Goal: Information Seeking & Learning: Learn about a topic

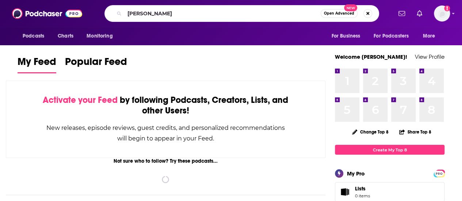
type input "[PERSON_NAME]"
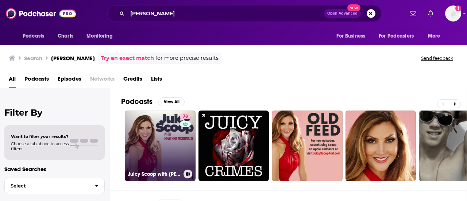
click at [173, 143] on link "78 Juicy Scoop with [PERSON_NAME]" at bounding box center [160, 146] width 71 height 71
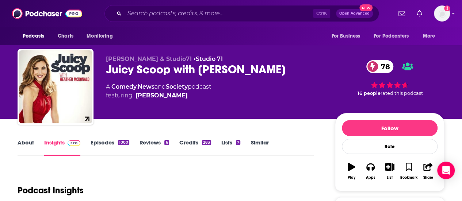
click at [20, 145] on link "About" at bounding box center [26, 147] width 16 height 17
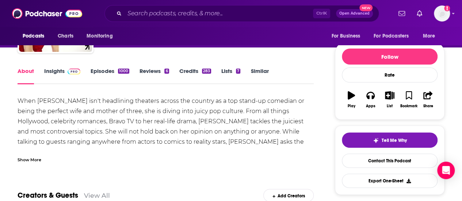
scroll to position [109, 0]
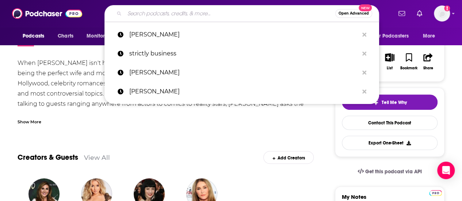
click at [163, 10] on input "Search podcasts, credits, & more..." at bounding box center [229, 14] width 211 height 12
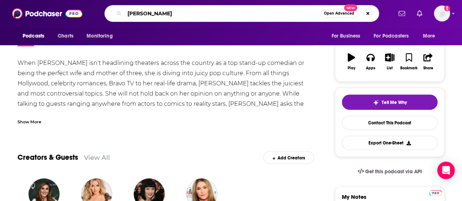
type input "[PERSON_NAME]"
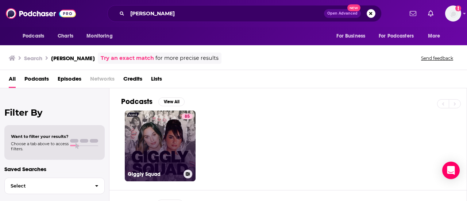
click at [132, 131] on link "85 Giggly Squad" at bounding box center [160, 146] width 71 height 71
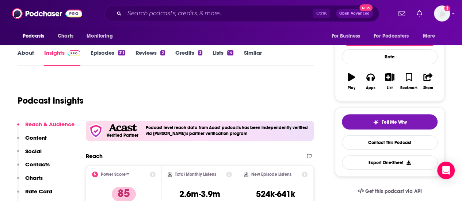
scroll to position [73, 0]
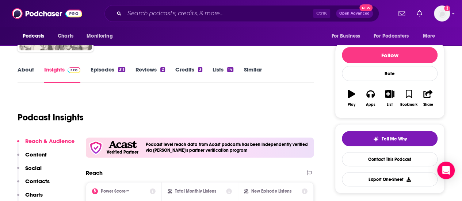
click at [23, 71] on link "About" at bounding box center [26, 74] width 16 height 17
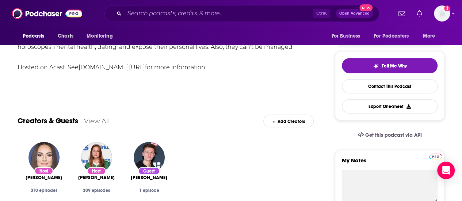
scroll to position [255, 0]
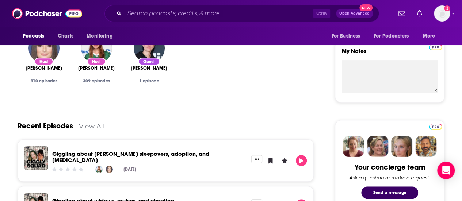
click at [19, 116] on div "Recent Episodes View All" at bounding box center [166, 121] width 296 height 35
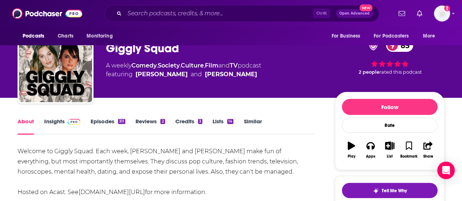
scroll to position [0, 0]
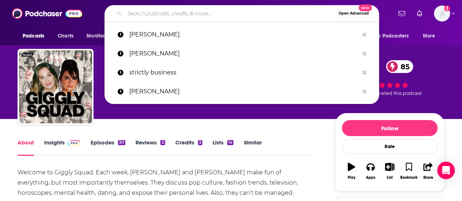
click at [157, 11] on input "Search podcasts, credits, & more..." at bounding box center [229, 14] width 211 height 12
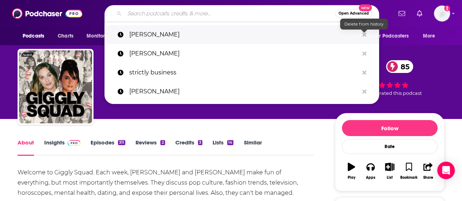
click at [363, 32] on icon "Search podcasts, credits, & more..." at bounding box center [364, 35] width 4 height 6
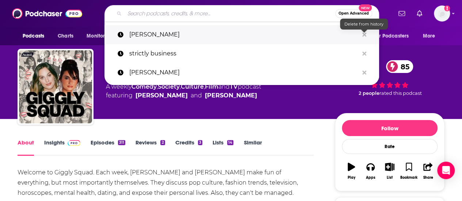
click at [363, 32] on icon "Search podcasts, credits, & more..." at bounding box center [364, 35] width 4 height 6
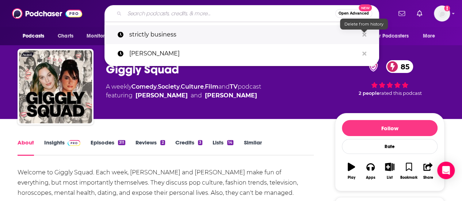
click at [363, 32] on icon "Search podcasts, credits, & more..." at bounding box center [364, 35] width 4 height 6
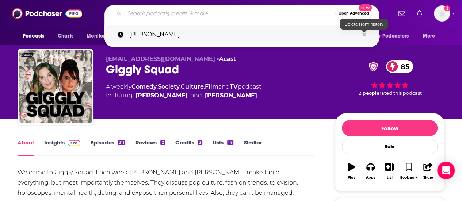
click at [363, 32] on icon "Search podcasts, credits, & more..." at bounding box center [364, 35] width 4 height 6
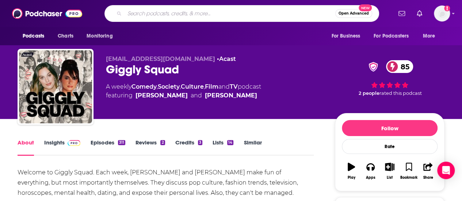
click at [202, 12] on input "Search podcasts, credits, & more..." at bounding box center [229, 14] width 211 height 12
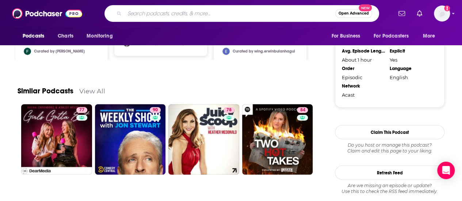
scroll to position [887, 0]
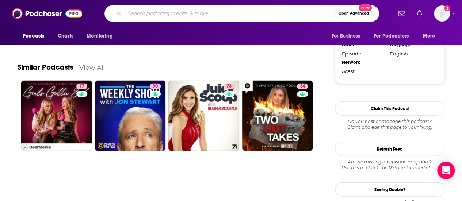
click at [244, 11] on input "Search podcasts, credits, & more..." at bounding box center [229, 14] width 211 height 12
type input "betches"
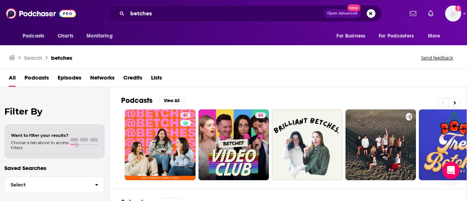
click at [235, 78] on div "All Podcasts Episodes Networks Credits Lists" at bounding box center [235, 79] width 452 height 15
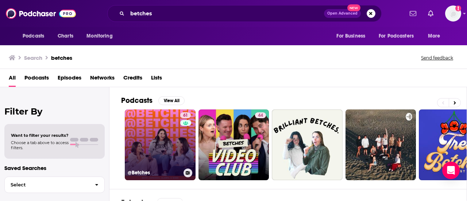
click at [163, 143] on link "61 @Betches" at bounding box center [160, 144] width 71 height 71
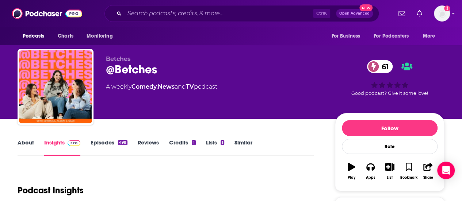
click at [26, 142] on link "About" at bounding box center [26, 147] width 16 height 17
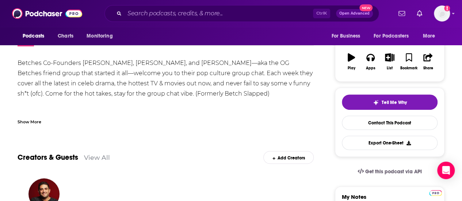
scroll to position [73, 0]
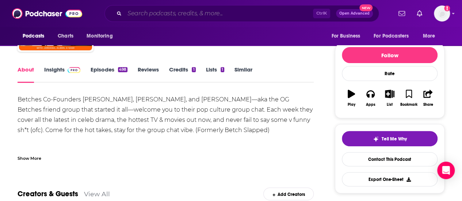
click at [164, 15] on input "Search podcasts, credits, & more..." at bounding box center [218, 14] width 188 height 12
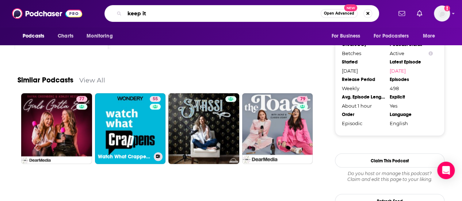
scroll to position [730, 0]
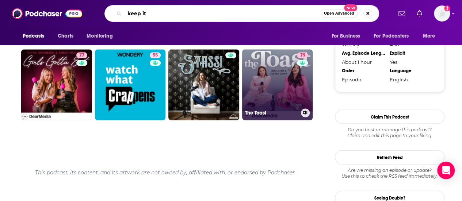
type input "keep it"
click at [286, 85] on link "79 The Toast" at bounding box center [277, 85] width 71 height 71
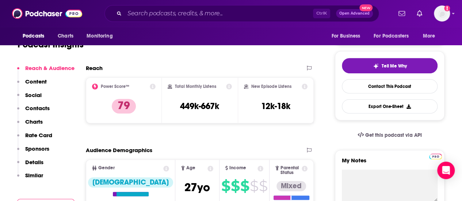
scroll to position [73, 0]
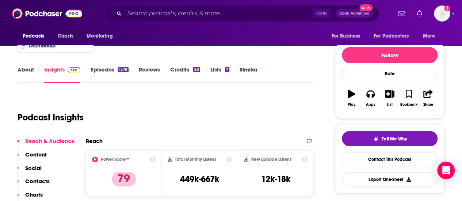
click at [30, 76] on link "About" at bounding box center [26, 74] width 16 height 17
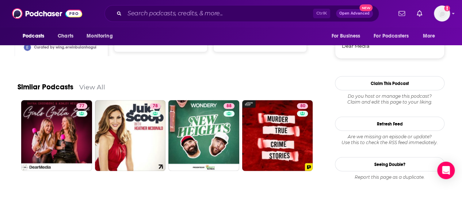
scroll to position [693, 0]
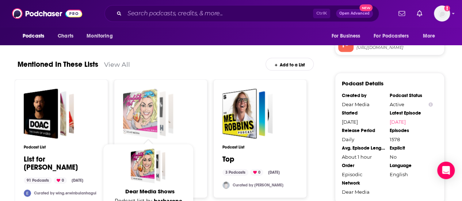
click at [149, 109] on div "Dear Media Shows" at bounding box center [140, 114] width 34 height 50
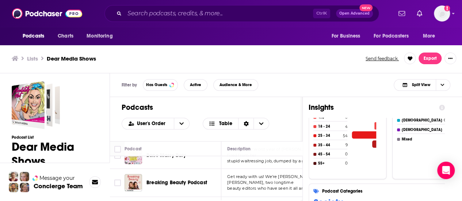
scroll to position [223, 0]
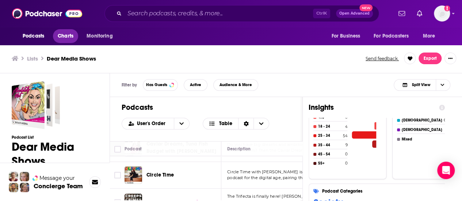
click at [76, 36] on link "Charts" at bounding box center [65, 36] width 25 height 14
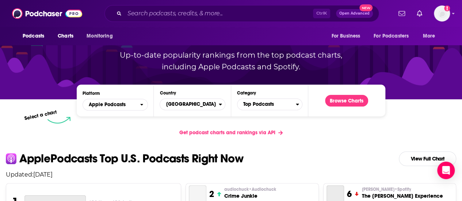
scroll to position [73, 0]
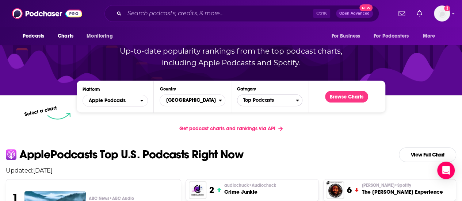
click at [292, 102] on span "Top Podcasts" at bounding box center [266, 100] width 58 height 12
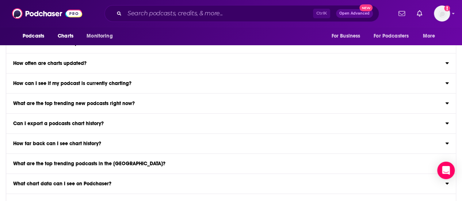
scroll to position [950, 0]
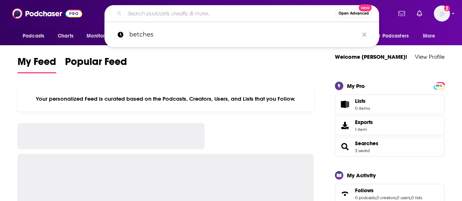
click at [177, 16] on input "Search podcasts, credits, & more..." at bounding box center [229, 14] width 211 height 12
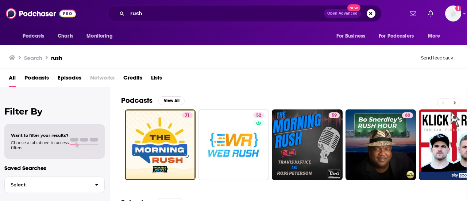
click at [455, 103] on icon at bounding box center [455, 102] width 3 height 5
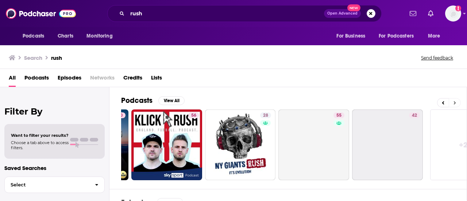
scroll to position [0, 324]
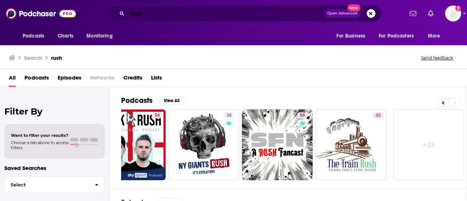
click at [147, 12] on input "rush" at bounding box center [225, 14] width 197 height 12
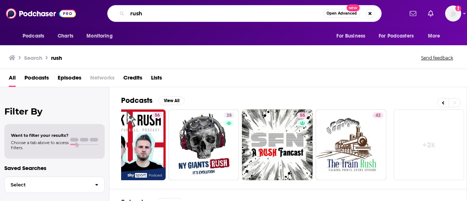
click at [147, 12] on input "rush" at bounding box center [225, 14] width 196 height 12
type input "s"
type input "greek life"
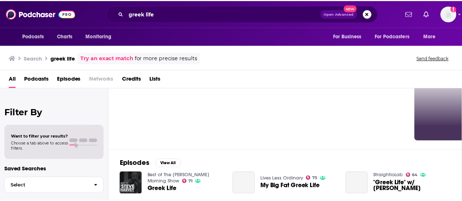
scroll to position [73, 0]
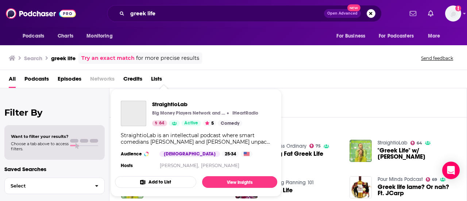
click at [162, 178] on button "Add to List" at bounding box center [155, 182] width 81 height 12
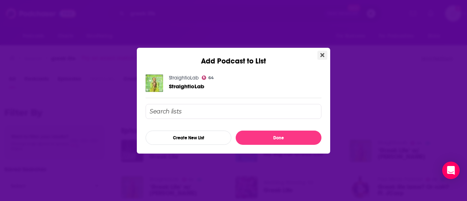
click at [325, 56] on button "Close" at bounding box center [322, 55] width 10 height 9
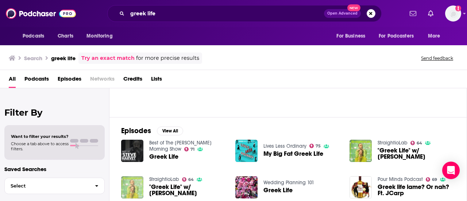
click at [136, 192] on img at bounding box center [132, 187] width 22 height 22
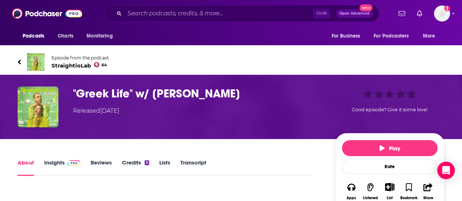
click at [55, 167] on link "Insights" at bounding box center [62, 167] width 36 height 17
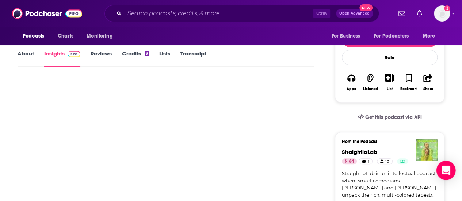
scroll to position [109, 0]
click at [357, 150] on span "StraightioLab" at bounding box center [359, 151] width 35 height 7
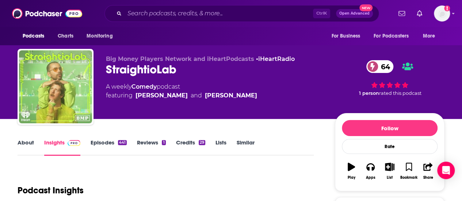
click at [28, 143] on link "About" at bounding box center [26, 147] width 16 height 17
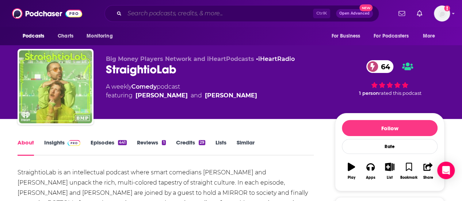
click at [284, 19] on input "Search podcasts, credits, & more..." at bounding box center [218, 14] width 188 height 12
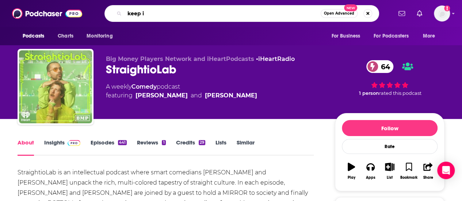
type input "keep it"
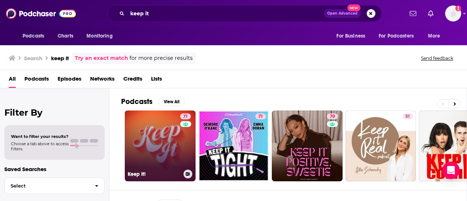
click at [158, 134] on link "71 Keep It!" at bounding box center [160, 146] width 71 height 71
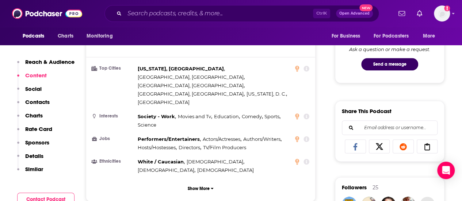
scroll to position [365, 0]
